Goal: Information Seeking & Learning: Learn about a topic

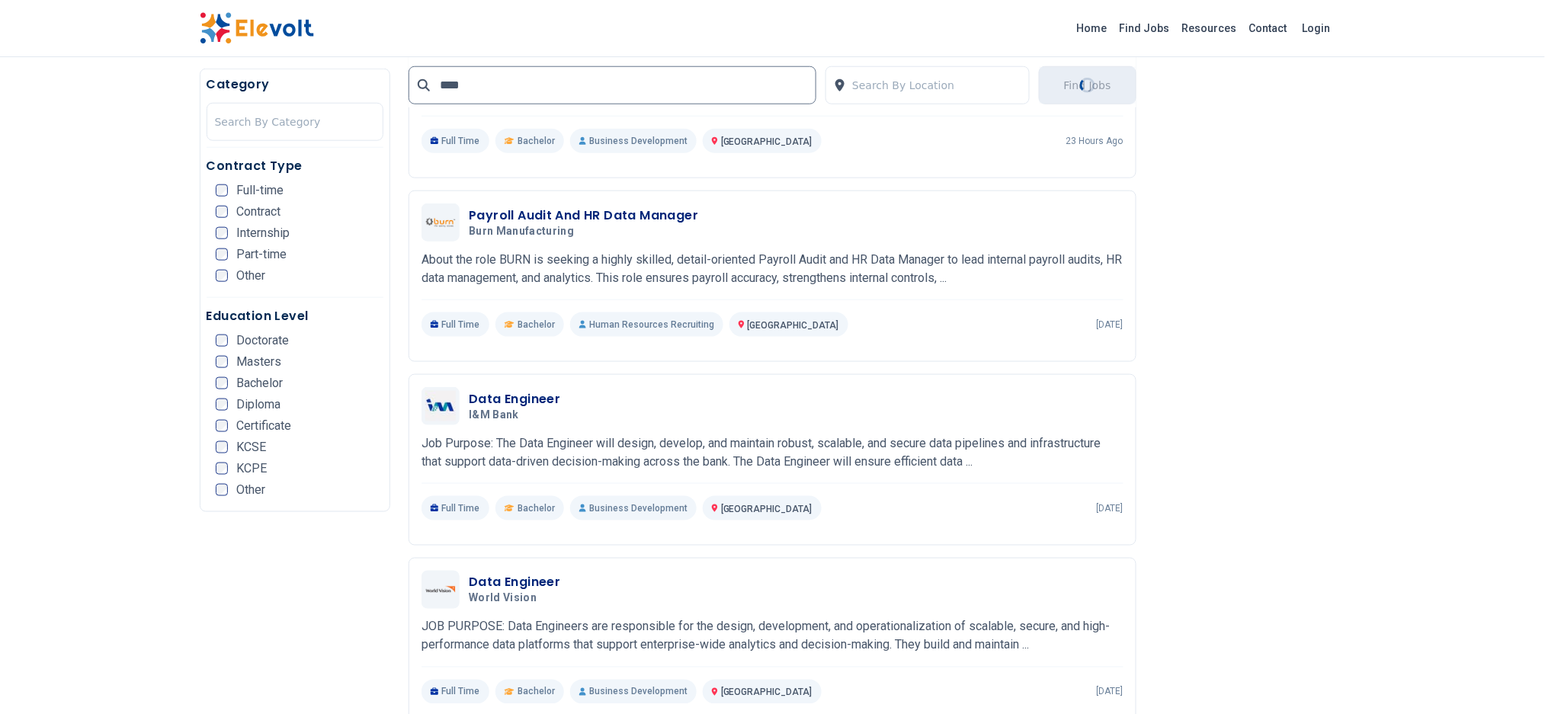
scroll to position [510, 0]
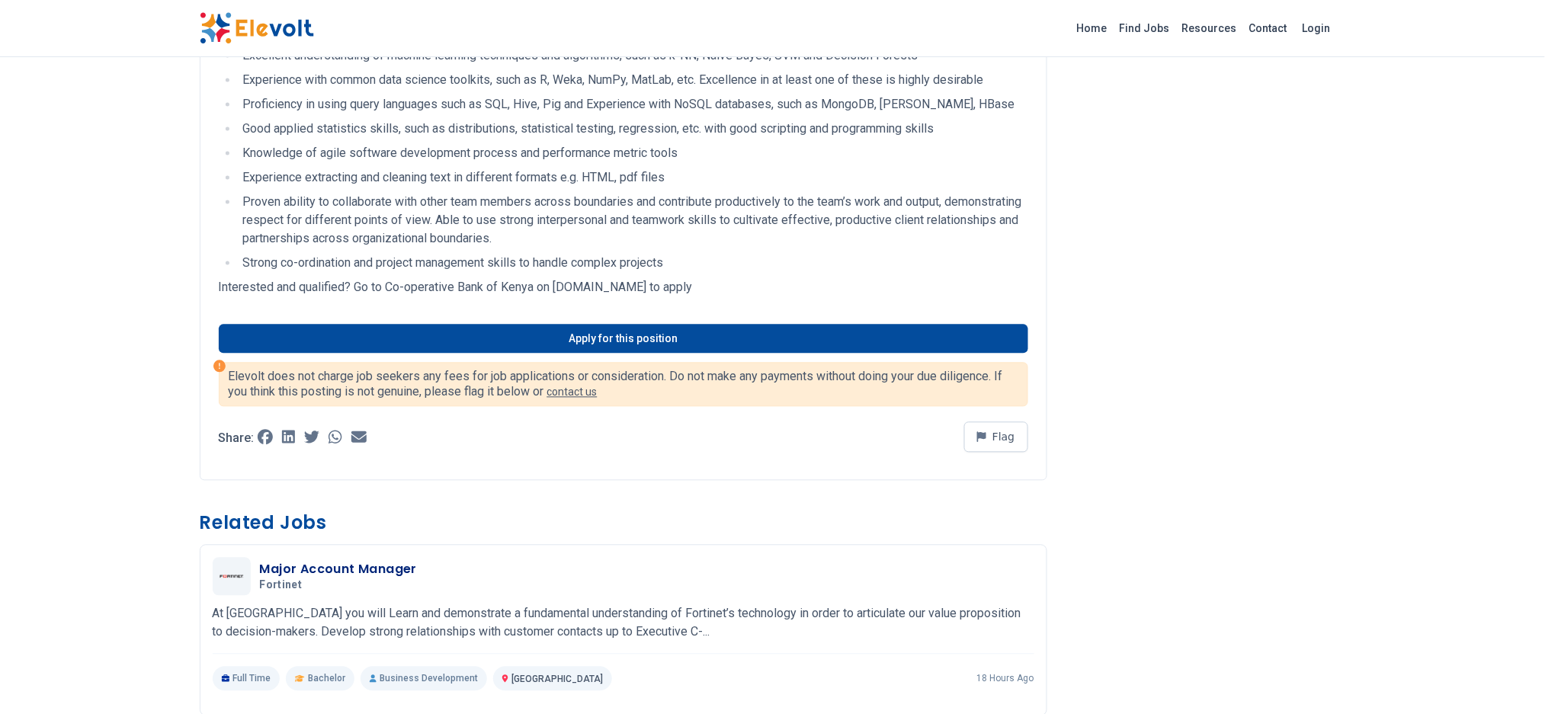
scroll to position [1018, 0]
